Goal: Task Accomplishment & Management: Complete application form

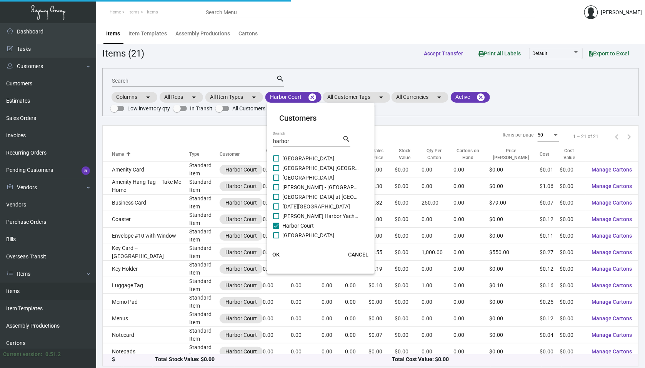
click at [301, 98] on div at bounding box center [322, 184] width 645 height 368
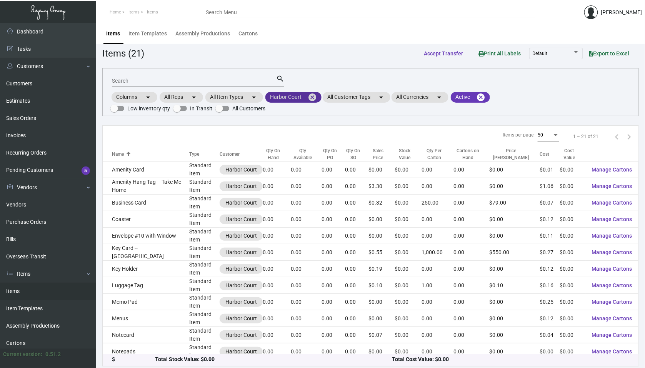
click at [316, 95] on mat-icon "cancel" at bounding box center [312, 97] width 9 height 9
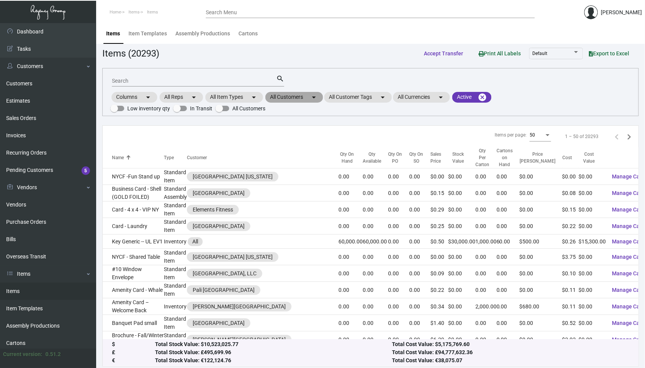
click at [304, 96] on mat-chip "All Customers arrow_drop_down" at bounding box center [294, 97] width 58 height 11
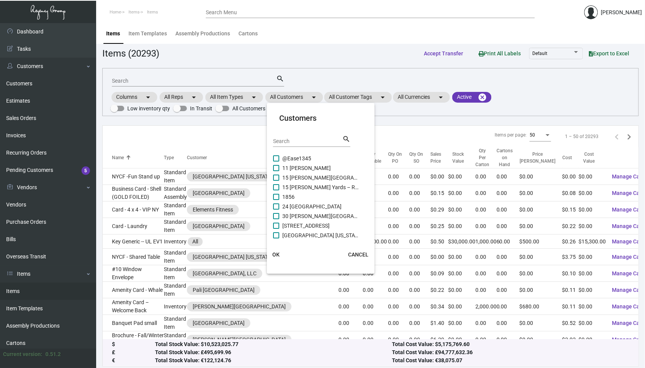
click at [290, 140] on input "Search" at bounding box center [307, 141] width 69 height 6
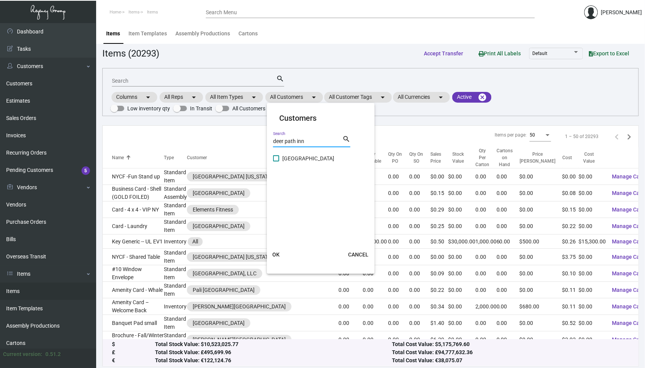
type input "deer path inn"
click at [281, 157] on label "[GEOGRAPHIC_DATA]" at bounding box center [316, 158] width 86 height 9
click at [276, 161] on input "[GEOGRAPHIC_DATA]" at bounding box center [276, 161] width 0 height 0
checkbox input "true"
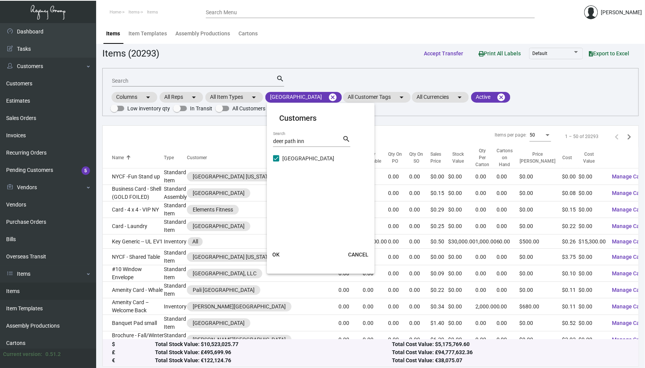
click at [278, 253] on span "OK" at bounding box center [276, 254] width 7 height 6
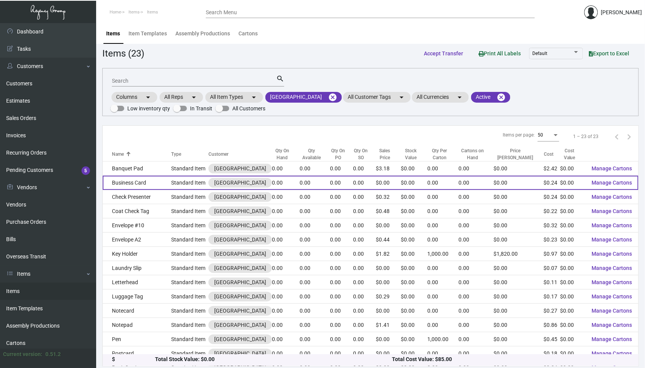
click at [150, 183] on td "Business Card" at bounding box center [137, 183] width 68 height 14
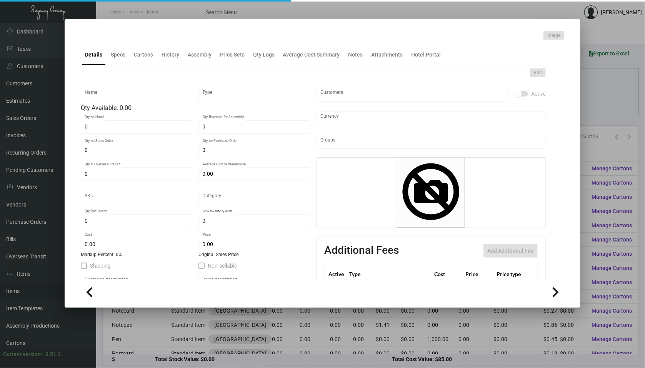
type input "Business Card"
type input "Standard Item"
type input "$ 0.00"
type input "Standard"
type input "$ 0.24"
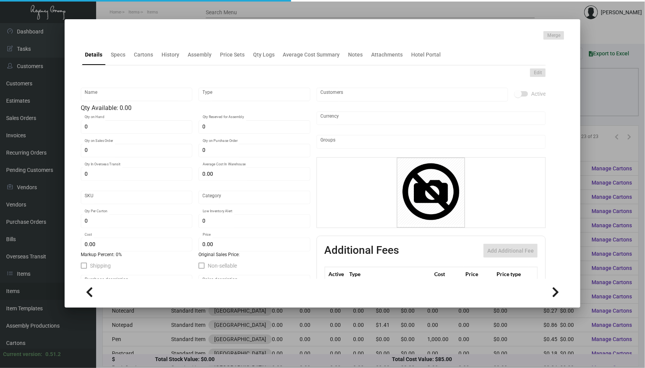
type input "$ 0.00"
checkbox input "true"
type input "United States Dollar $"
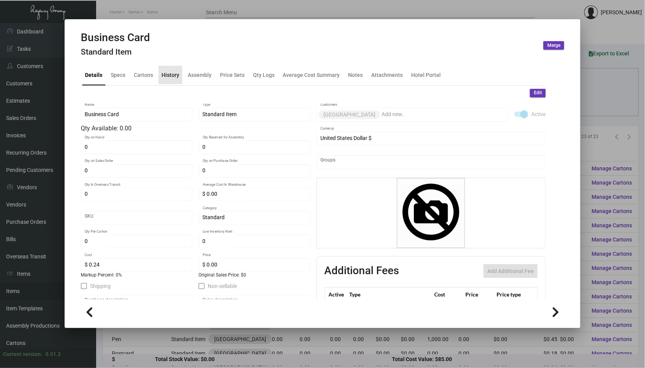
click at [163, 71] on div "History" at bounding box center [170, 75] width 18 height 8
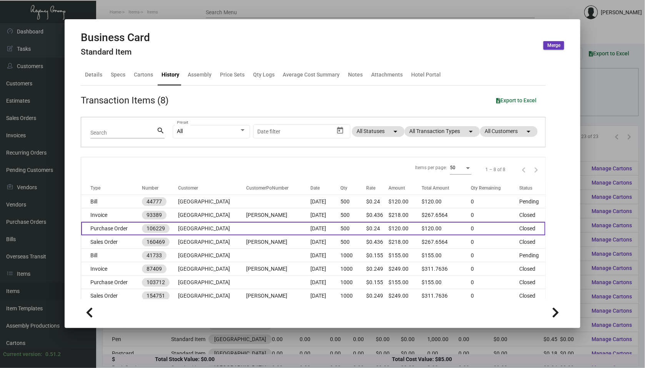
click at [217, 228] on td "[GEOGRAPHIC_DATA]" at bounding box center [212, 228] width 68 height 13
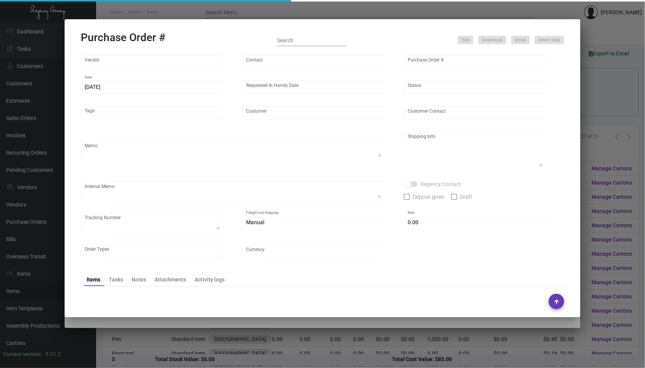
type input "BCT [US_STATE]"
type input "[PERSON_NAME]"
type input "106229"
type input "[DATE]"
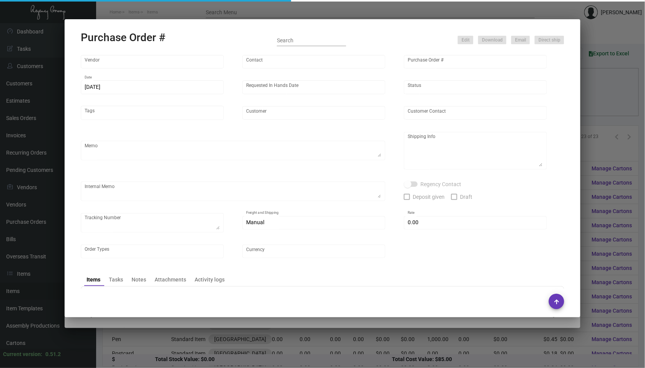
type input "[GEOGRAPHIC_DATA]"
type input "[PERSON_NAME]"
type textarea "***ANY PRICE DISCREPANCY MUST BE CALLED OUT PRIOR TO PROCEEDING WITH THIS ORDER…"
type textarea "[GEOGRAPHIC_DATA] - [PERSON_NAME] [STREET_ADDRESS][US_STATE]"
type input "$ 0.00"
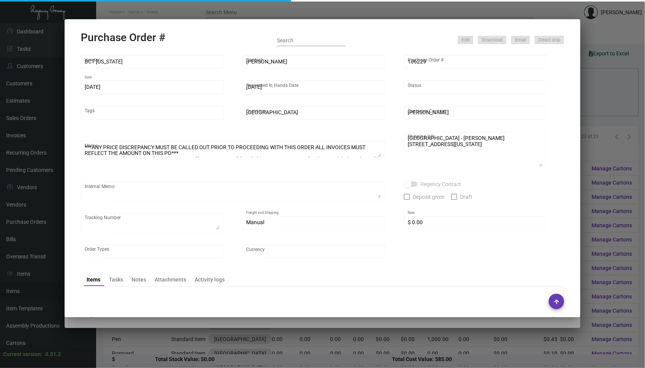
type input "United States Dollar $"
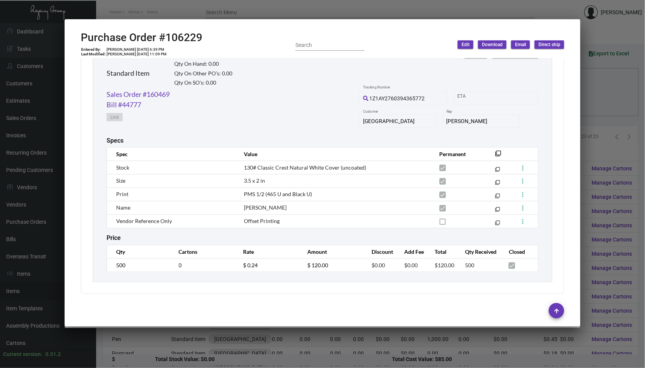
scroll to position [379, 0]
click at [208, 344] on div at bounding box center [322, 184] width 645 height 368
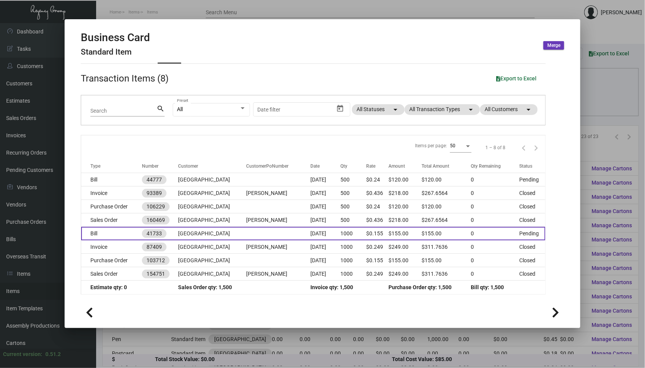
scroll to position [22, 0]
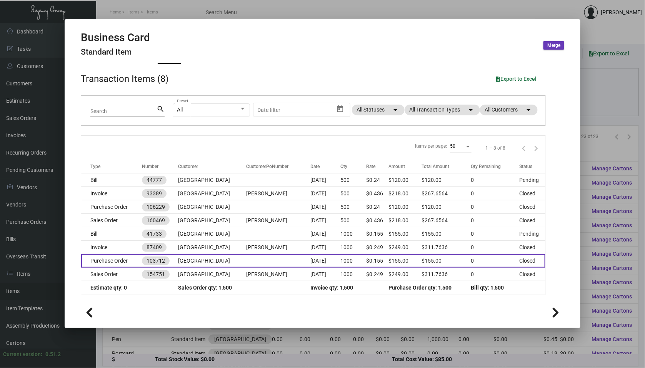
click at [216, 258] on td "[GEOGRAPHIC_DATA]" at bounding box center [212, 260] width 68 height 13
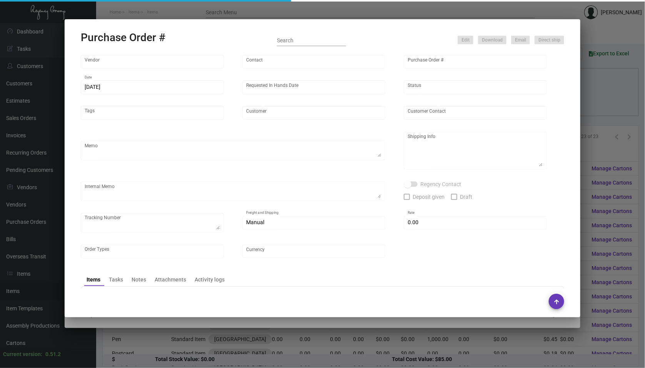
type input "Offset Press Inc"
type input "[PERSON_NAME] -"
type input "103712"
type input "[DATE]"
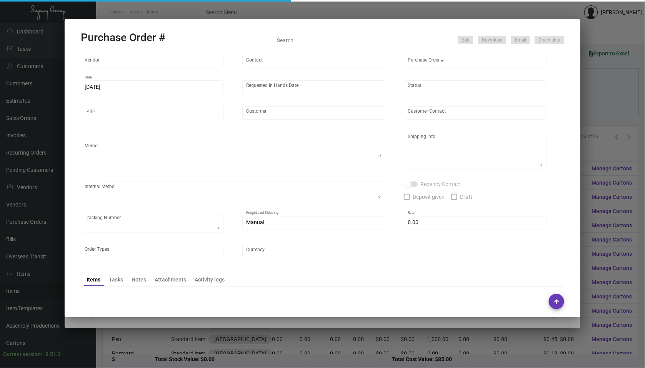
type input "[GEOGRAPHIC_DATA]"
type textarea "When ready to ship, contact: [EMAIL_ADDRESS][DOMAIN_NAME] for all shipments UPS…"
type textarea "Regency Group [GEOGRAPHIC_DATA] [STREET_ADDRESS][US_STATE]"
type textarea "Shipping to Regency NYC - to check first"
checkbox input "true"
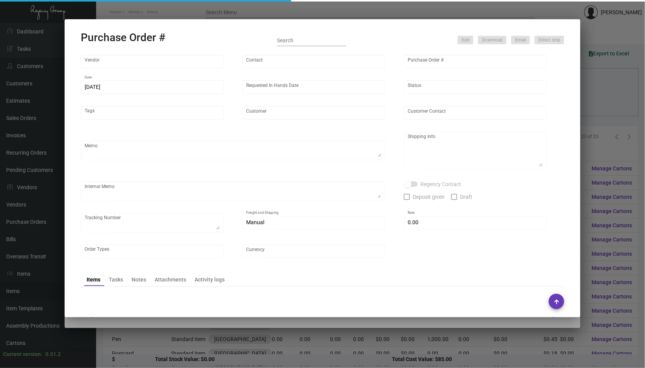
type input "$ 0.00"
type input "United States Dollar $"
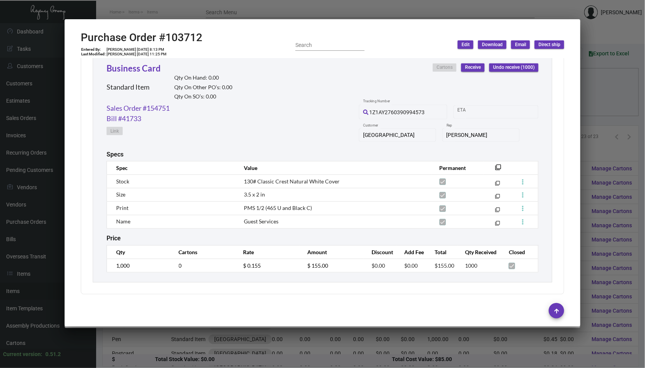
scroll to position [365, 0]
click at [212, 343] on div at bounding box center [322, 184] width 645 height 368
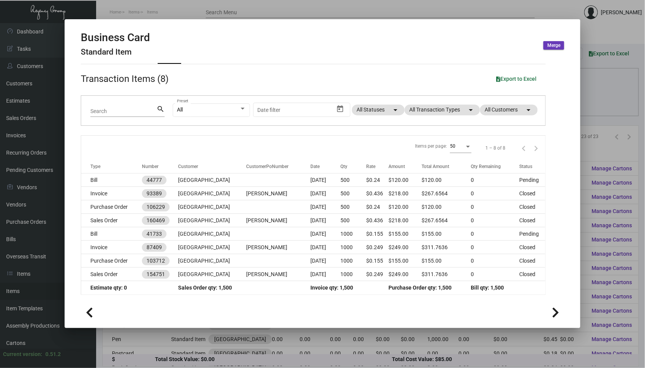
click at [217, 208] on td "[GEOGRAPHIC_DATA]" at bounding box center [212, 206] width 68 height 13
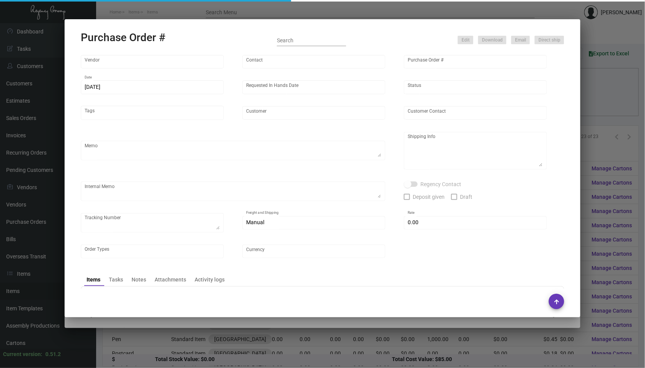
type input "BCT [US_STATE]"
type input "[PERSON_NAME]"
type input "106229"
type input "[DATE]"
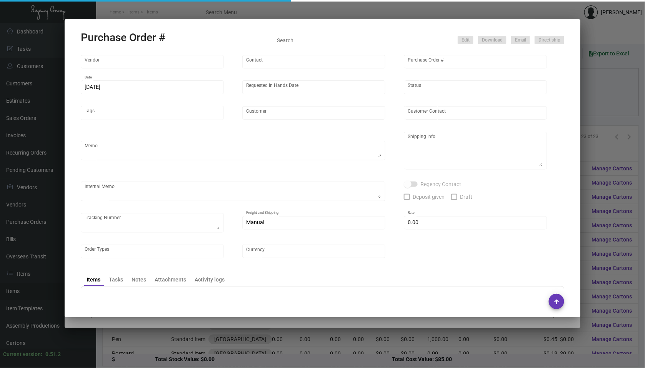
type input "[GEOGRAPHIC_DATA]"
type input "[PERSON_NAME]"
type textarea "***ANY PRICE DISCREPANCY MUST BE CALLED OUT PRIOR TO PROCEEDING WITH THIS ORDER…"
type textarea "[GEOGRAPHIC_DATA] - [PERSON_NAME] [STREET_ADDRESS][US_STATE]"
type input "$ 0.00"
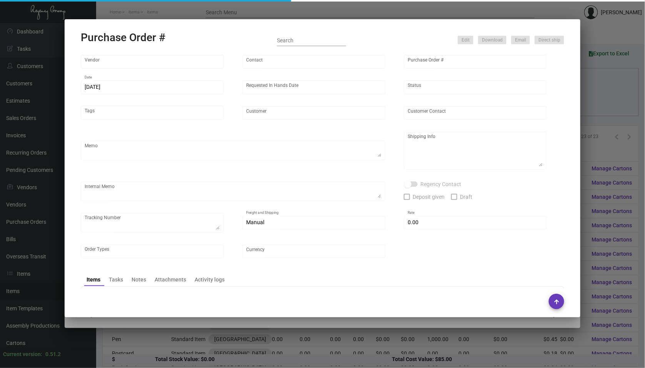
type input "United States Dollar $"
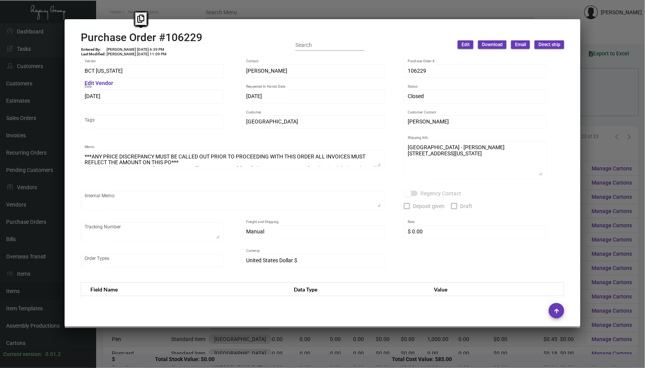
drag, startPoint x: 204, startPoint y: 39, endPoint x: 73, endPoint y: 38, distance: 130.7
click at [73, 38] on mat-dialog-container "Purchase Order #106229 Entered By: [PERSON_NAME] [DATE] 6:39 PM Last Modified: …" at bounding box center [323, 172] width 516 height 307
copy h2 "Purchase Order #106229"
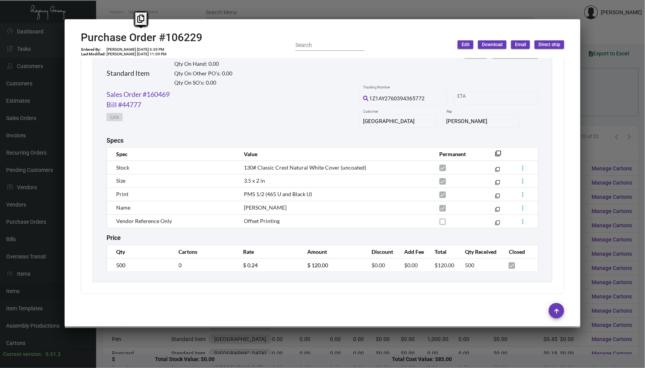
scroll to position [379, 0]
